Goal: Task Accomplishment & Management: Use online tool/utility

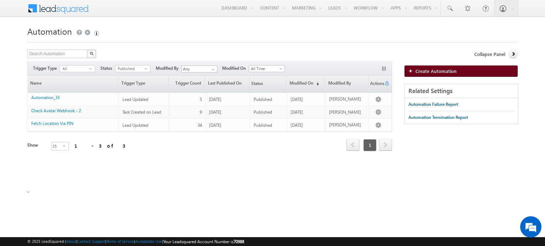
click at [425, 73] on span "Create Automation" at bounding box center [435, 71] width 41 height 6
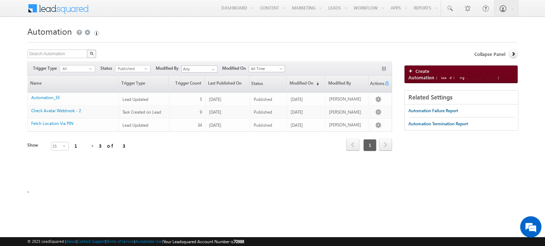
click at [423, 73] on span "Create Automation (Loading...)" at bounding box center [454, 74] width 93 height 12
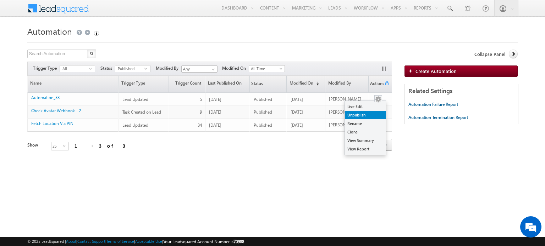
click at [369, 118] on link "Unpublish" at bounding box center [365, 115] width 41 height 9
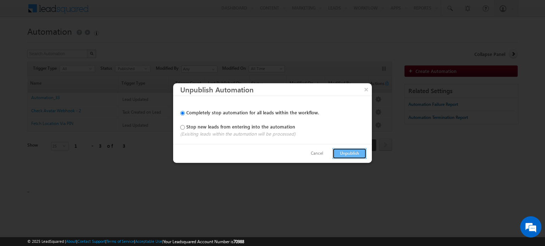
click at [344, 152] on button "Unpublish" at bounding box center [349, 153] width 34 height 11
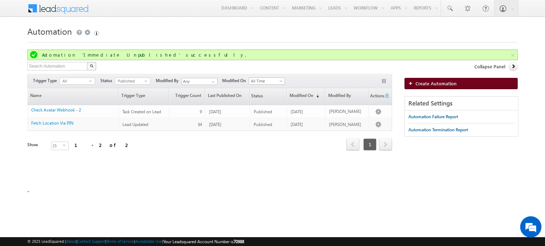
click at [451, 80] on span "Create Automation" at bounding box center [435, 83] width 41 height 6
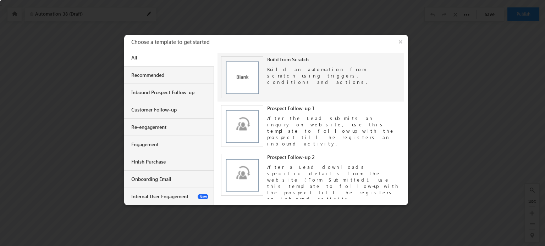
click at [240, 85] on img at bounding box center [242, 77] width 42 height 42
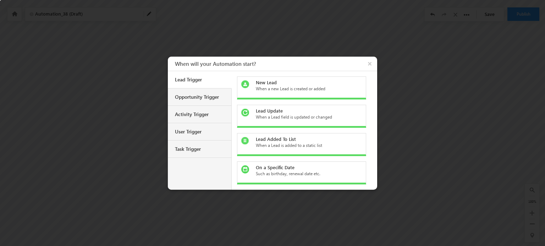
click at [279, 116] on div "When a Lead field is updated or changed" at bounding box center [306, 117] width 100 height 6
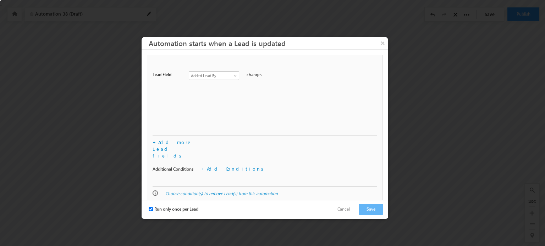
click at [231, 75] on span "Added Lead By" at bounding box center [212, 76] width 46 height 6
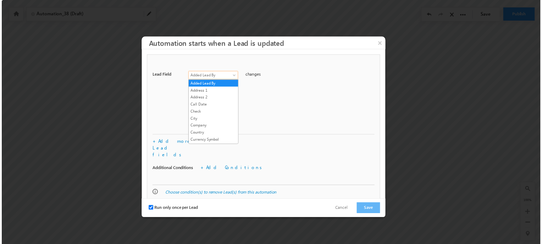
scroll to position [221, 0]
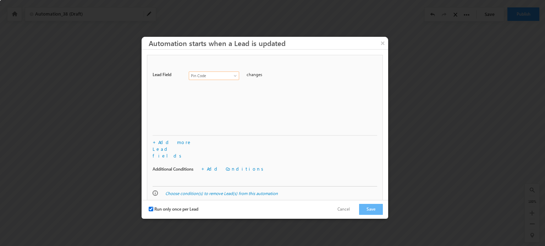
click at [149, 207] on input "Run only once per Lead" at bounding box center [151, 209] width 5 height 5
checkbox input "false"
click at [364, 210] on button "Save" at bounding box center [371, 209] width 24 height 11
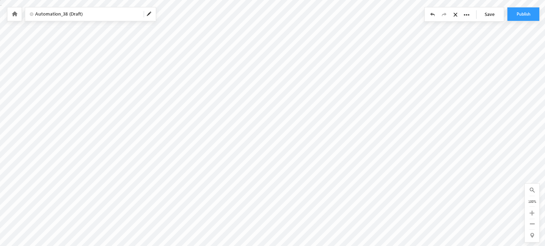
click at [151, 9] on div "Automation_38 (Draft)" at bounding box center [90, 13] width 130 height 13
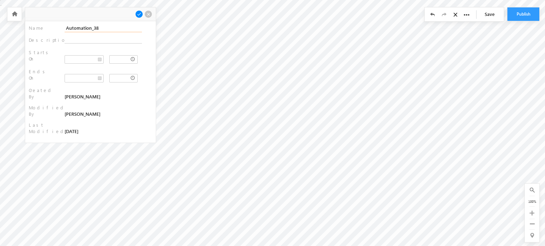
click at [18, 0] on div "Automation_38 (Draft) Name : Automation_38 Description : : : : :" at bounding box center [272, 0] width 545 height 0
type input "Update location details"
click at [140, 11] on span at bounding box center [139, 14] width 8 height 8
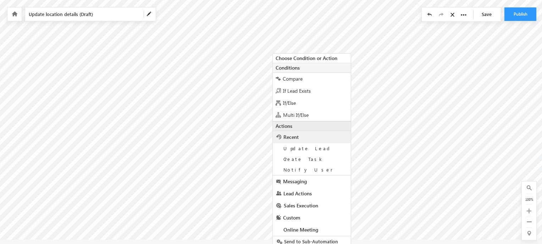
scroll to position [10, 0]
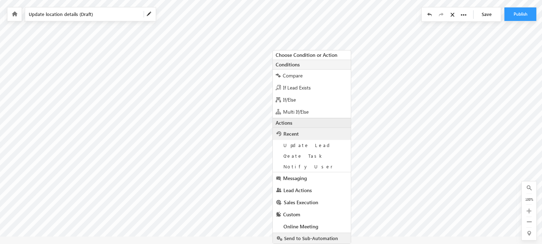
click at [302, 233] on div "Send to Sub-Automation" at bounding box center [312, 238] width 78 height 11
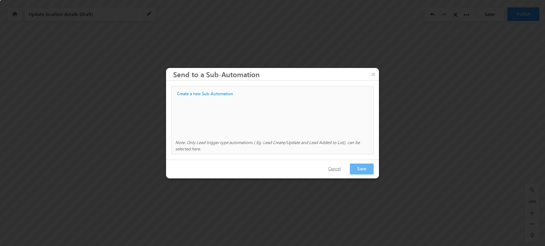
click at [340, 171] on button "Cancel" at bounding box center [334, 169] width 27 height 10
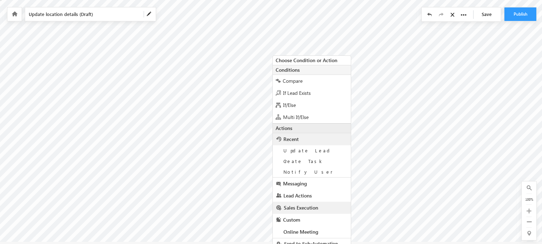
scroll to position [10, 0]
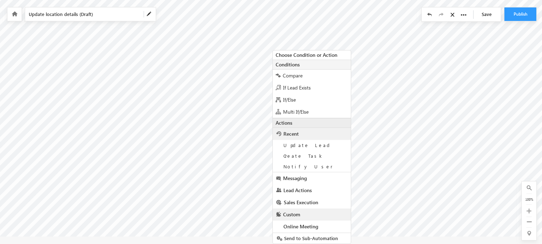
click at [299, 212] on span "Custom" at bounding box center [291, 214] width 17 height 7
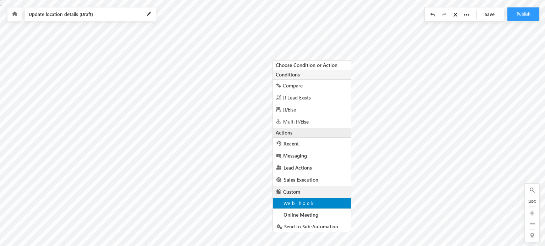
click at [302, 206] on span "Webhook" at bounding box center [299, 203] width 32 height 6
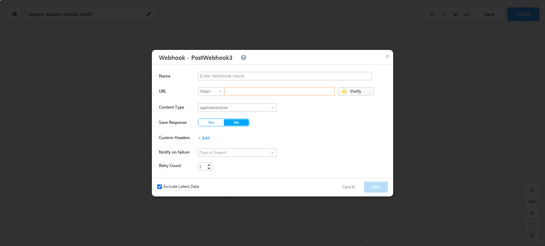
click at [254, 92] on input "text" at bounding box center [279, 91] width 110 height 9
paste input "https://integrationcloud-in21.leadsquaredapps.com/v1/webhook/lsq/70988/115/e9af…"
click at [232, 91] on input "https://integrationcloud-in21.leadsquaredapps.com/v1/webhook/lsq/70988/115/e9af…" at bounding box center [279, 91] width 110 height 9
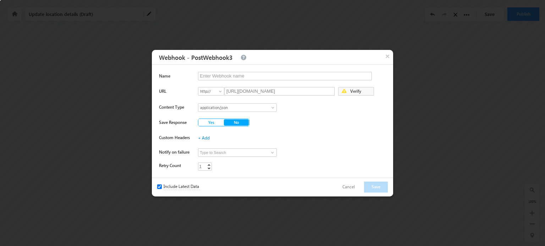
type input "integrationcloud-in21.leadsquaredapps.com/v1/webhook/lsq/70988/115/e9af7e02-db9…"
click at [219, 90] on span at bounding box center [221, 93] width 6 height 6
click at [217, 106] on link "https://" at bounding box center [211, 107] width 26 height 6
click at [239, 92] on input "integrationcloud-in21.leadsquaredapps.com/v1/webhook/lsq/70988/115/e9af7e02-db9…" at bounding box center [279, 91] width 110 height 9
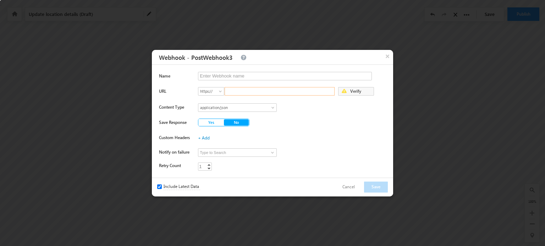
paste input "integrationcloud-in21.leadsquaredapps.com/v1/webhook/lsq/70988/115/e9af7e02-db9…"
type input "integrationcloud-in21.leadsquaredapps.com/v1/webhook/lsq/70988/115/e9af7e02-db9…"
click at [237, 74] on input "text" at bounding box center [285, 76] width 174 height 9
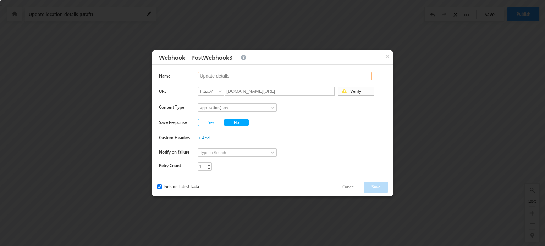
type input "Update details"
click at [357, 91] on span "Verify" at bounding box center [360, 93] width 25 height 10
click at [211, 122] on span "Yes" at bounding box center [211, 122] width 7 height 5
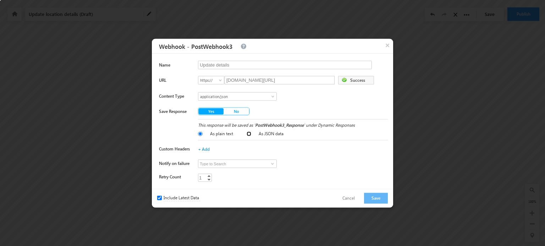
click at [249, 133] on input "As JSON data" at bounding box center [248, 134] width 5 height 5
radio input "true"
click at [370, 198] on button "Save" at bounding box center [376, 198] width 24 height 11
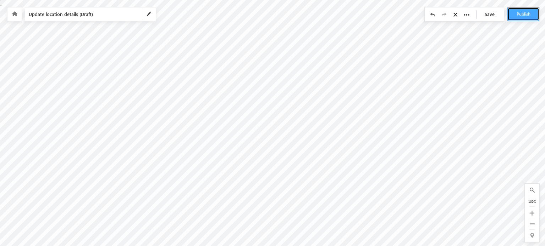
click at [525, 10] on button "Publish" at bounding box center [523, 13] width 32 height 13
click at [519, 12] on button "Publish" at bounding box center [523, 13] width 32 height 13
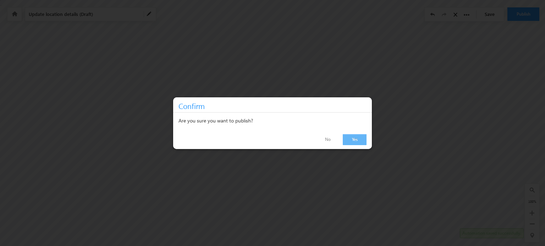
click at [353, 144] on link "Yes" at bounding box center [354, 139] width 24 height 11
